Goal: Information Seeking & Learning: Learn about a topic

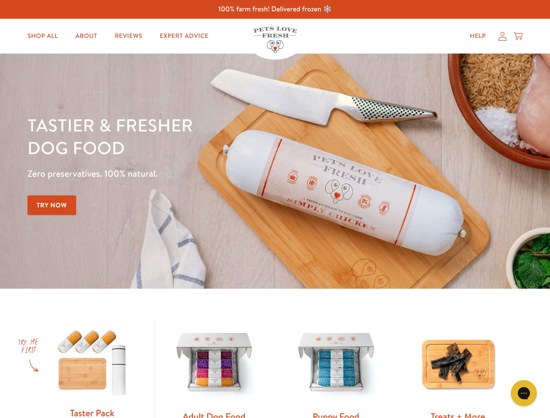
click at [275, 209] on div "Tastier & fresher dog food Zero preservatives. 100% natural. Try Now" at bounding box center [192, 171] width 330 height 115
click at [524, 393] on icon "Gorgias live chat" at bounding box center [524, 393] width 8 height 8
